Goal: Transaction & Acquisition: Purchase product/service

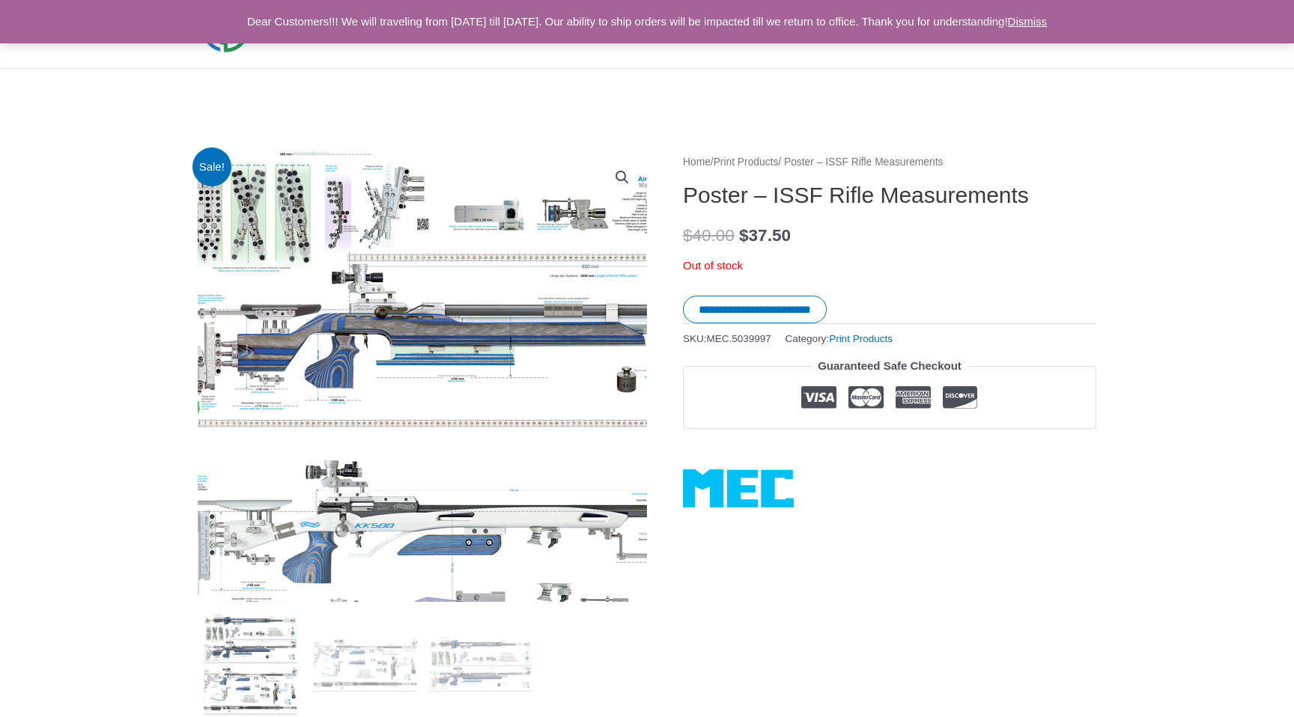
scroll to position [48, 0]
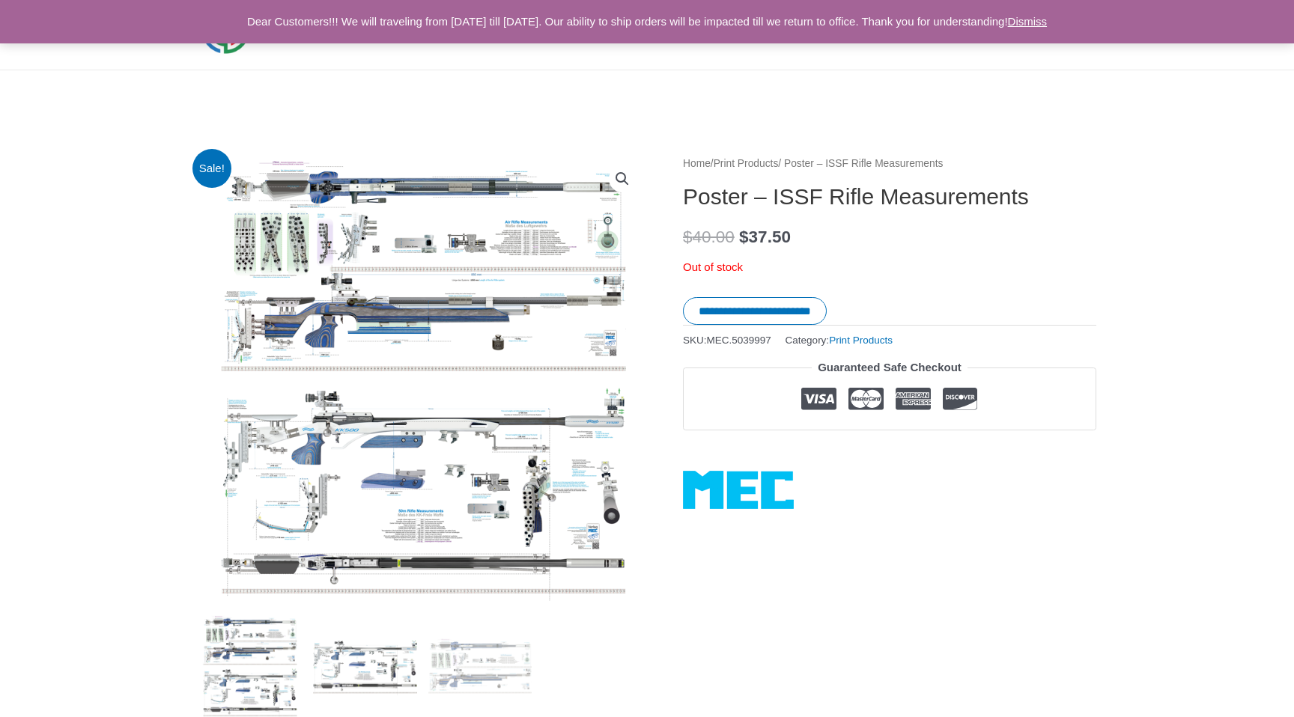
click at [345, 661] on img at bounding box center [365, 667] width 104 height 104
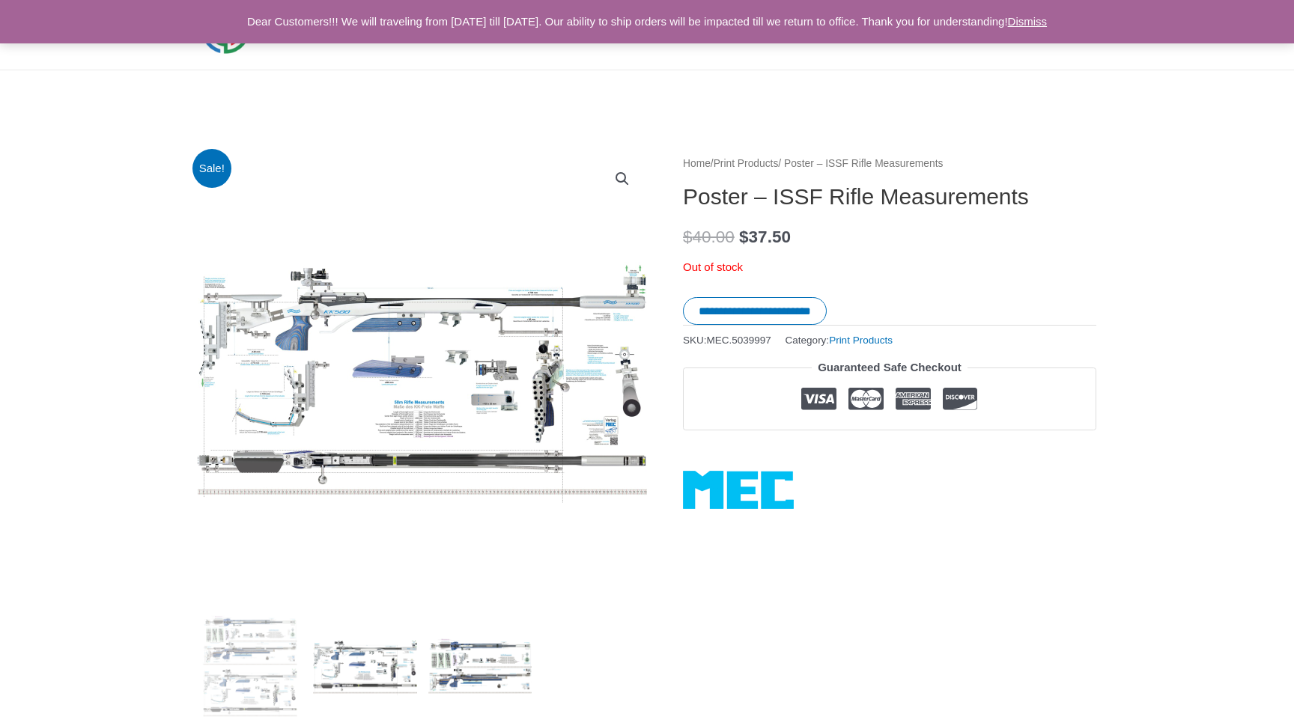
click at [434, 659] on img at bounding box center [480, 667] width 104 height 104
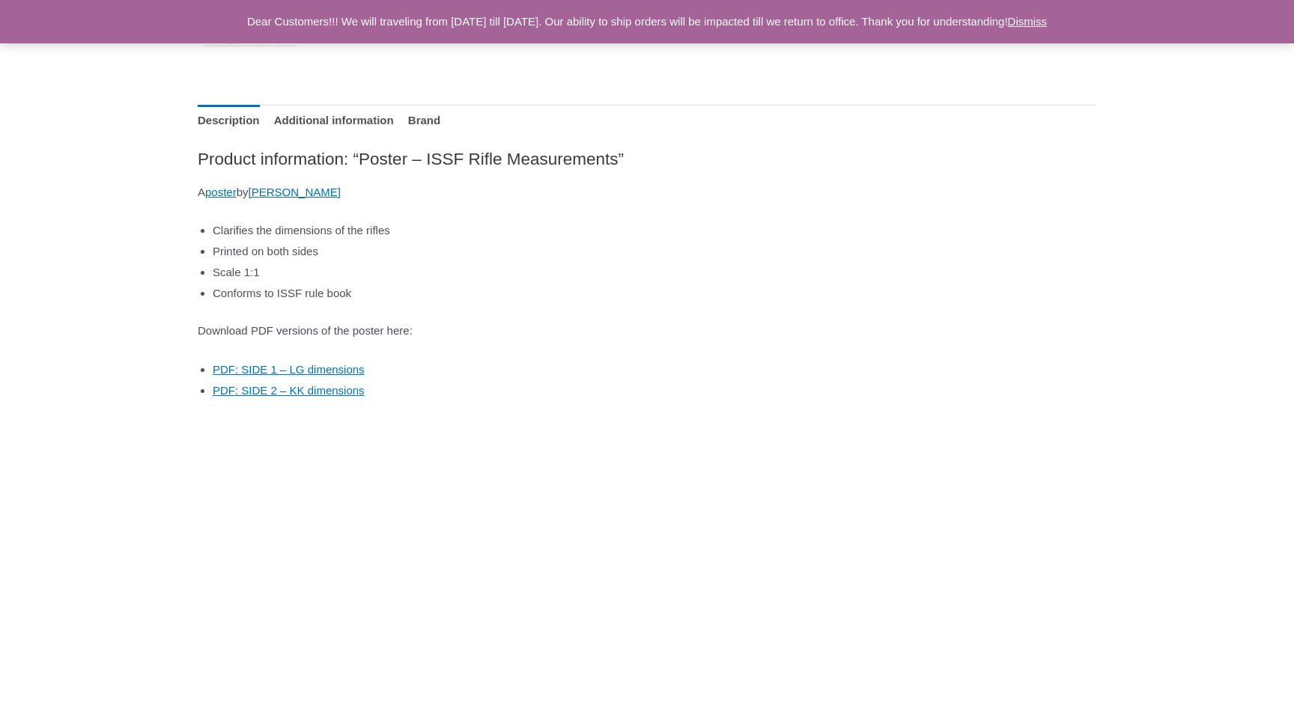
scroll to position [721, 0]
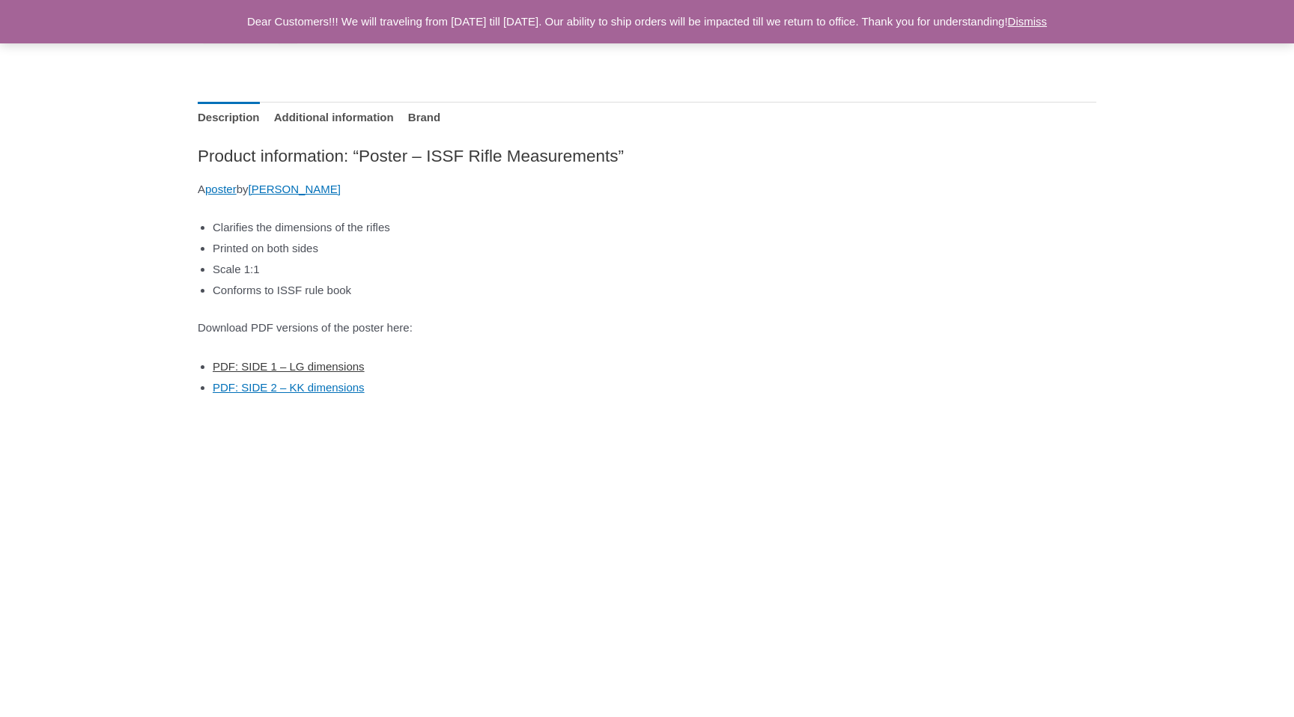
click at [330, 362] on link "PDF: SIDE 1 – LG dimensions" at bounding box center [289, 366] width 152 height 13
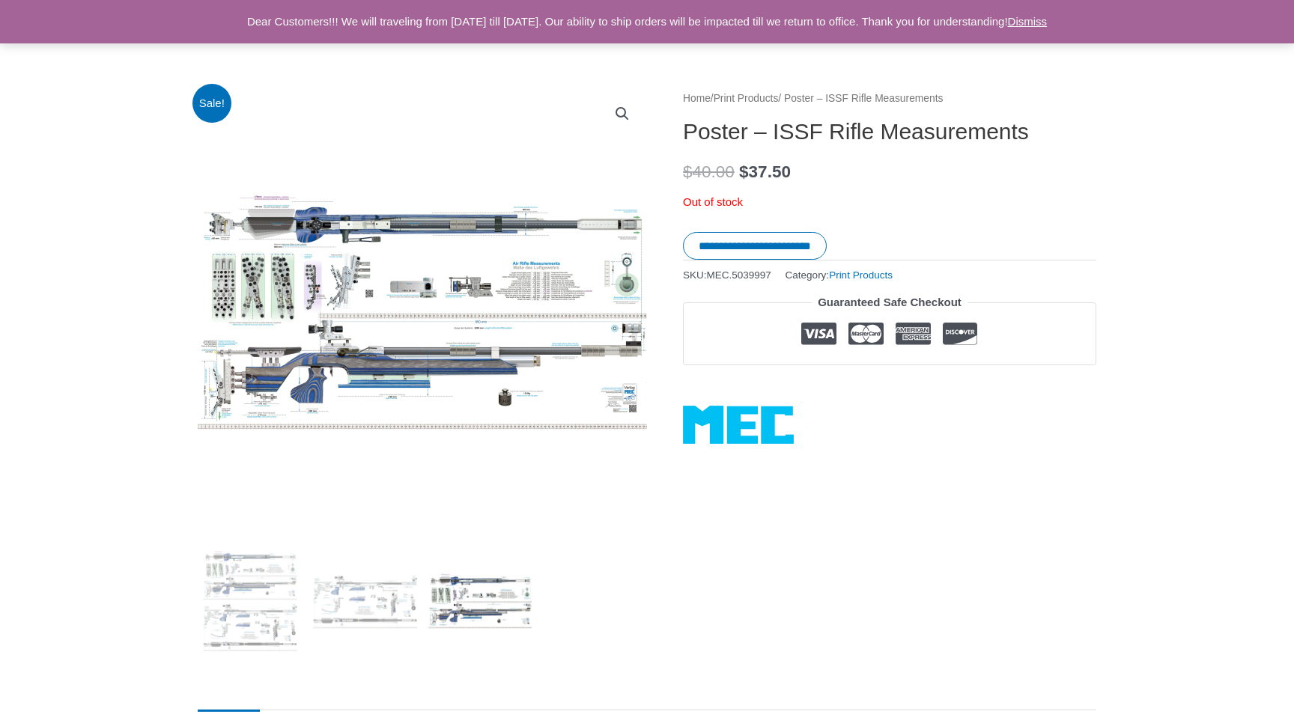
scroll to position [0, 0]
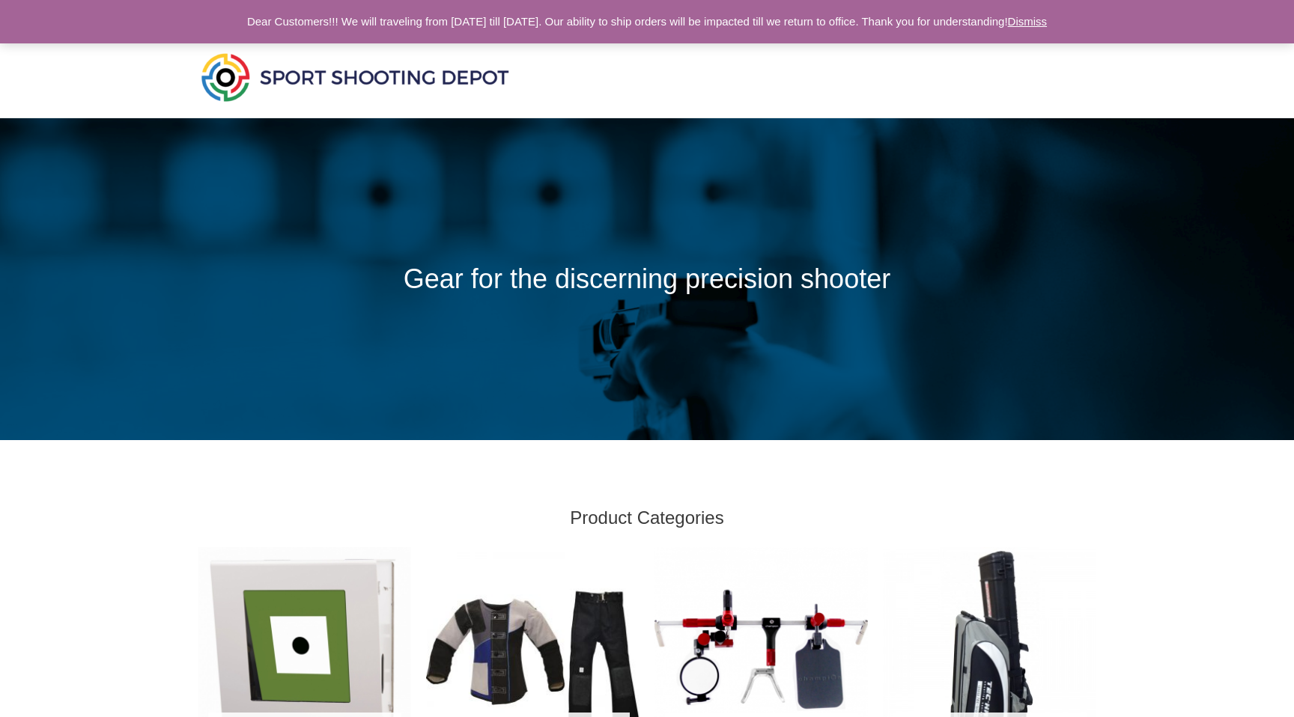
click at [1048, 27] on link "Dismiss" at bounding box center [1028, 21] width 40 height 13
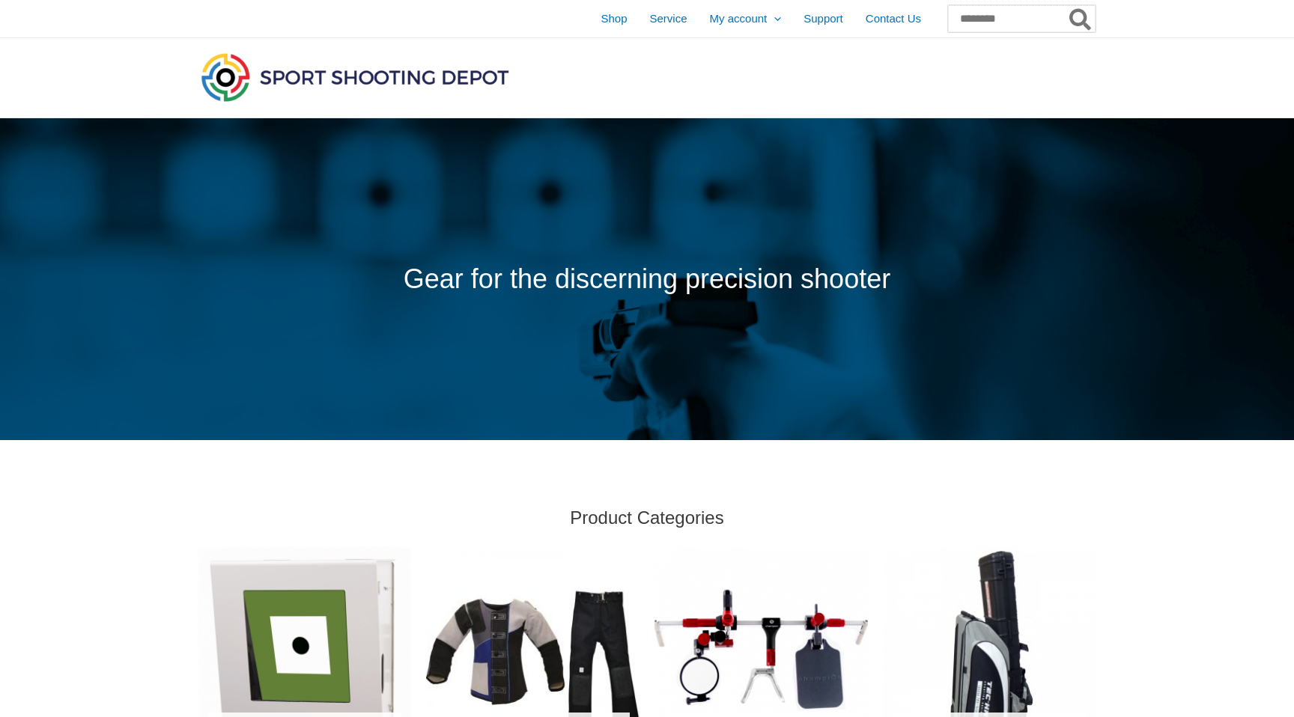
click at [1031, 22] on input "Search for:" at bounding box center [1022, 18] width 148 height 27
type input "******"
click at [1067, 5] on button "Search" at bounding box center [1081, 18] width 29 height 27
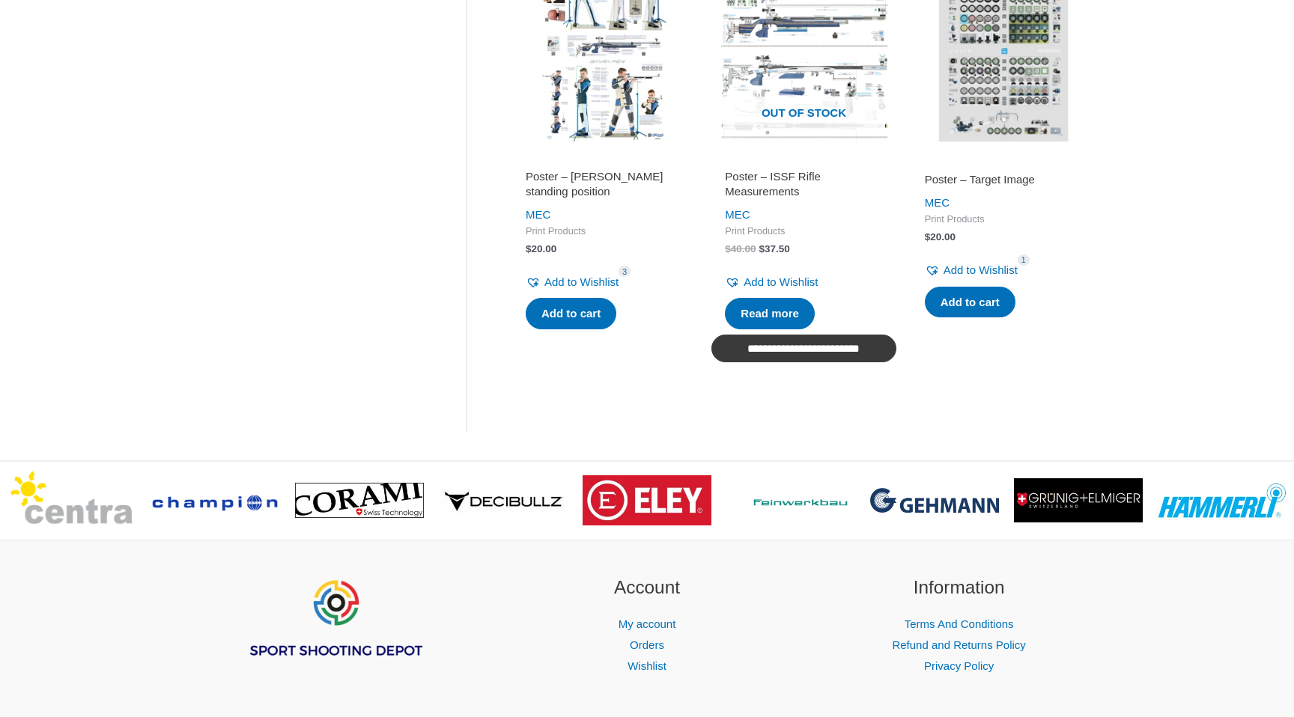
scroll to position [1211, 0]
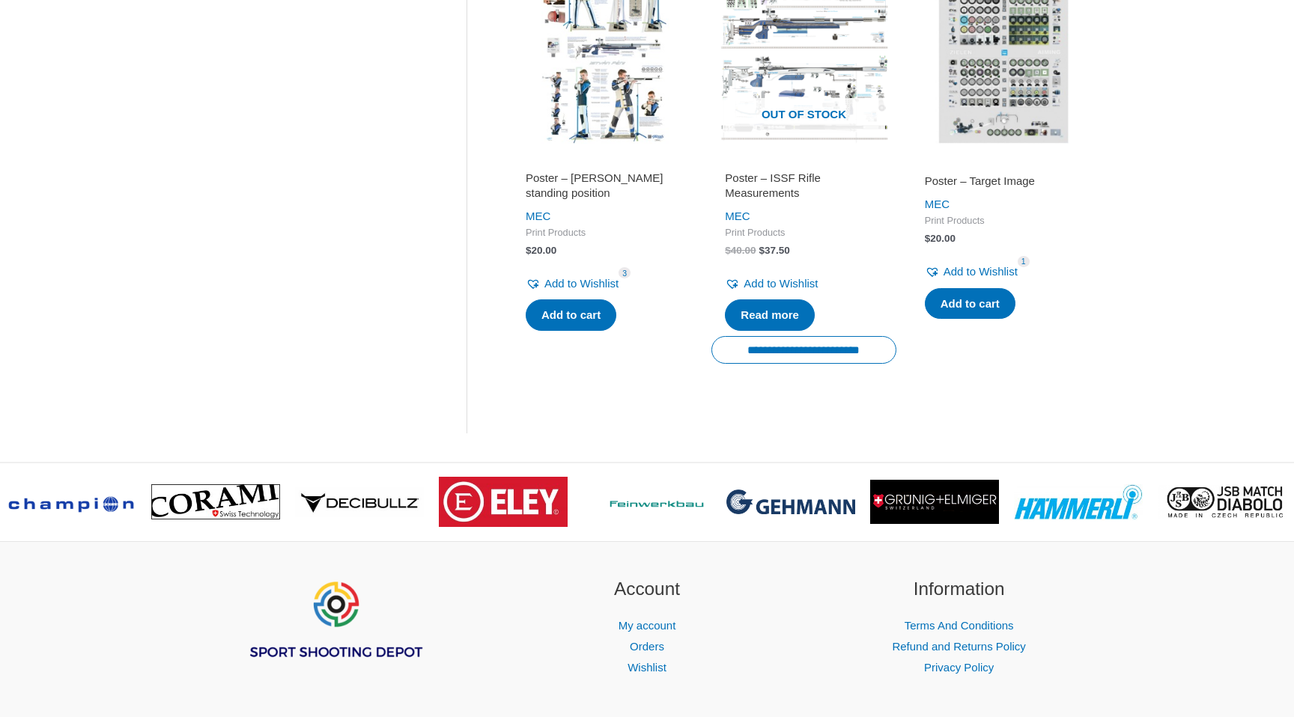
click at [741, 189] on h2 "Poster – ISSF Rifle Measurements" at bounding box center [803, 185] width 157 height 29
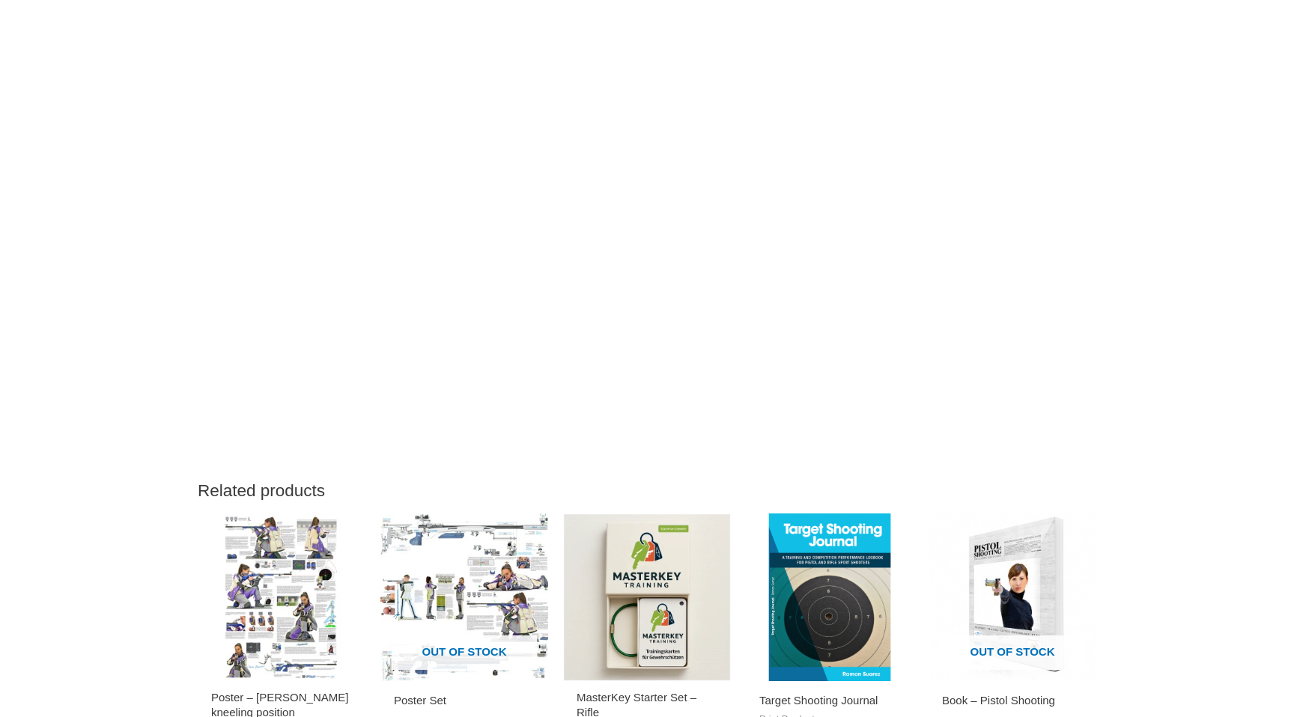
scroll to position [1260, 0]
